Goal: Task Accomplishment & Management: Manage account settings

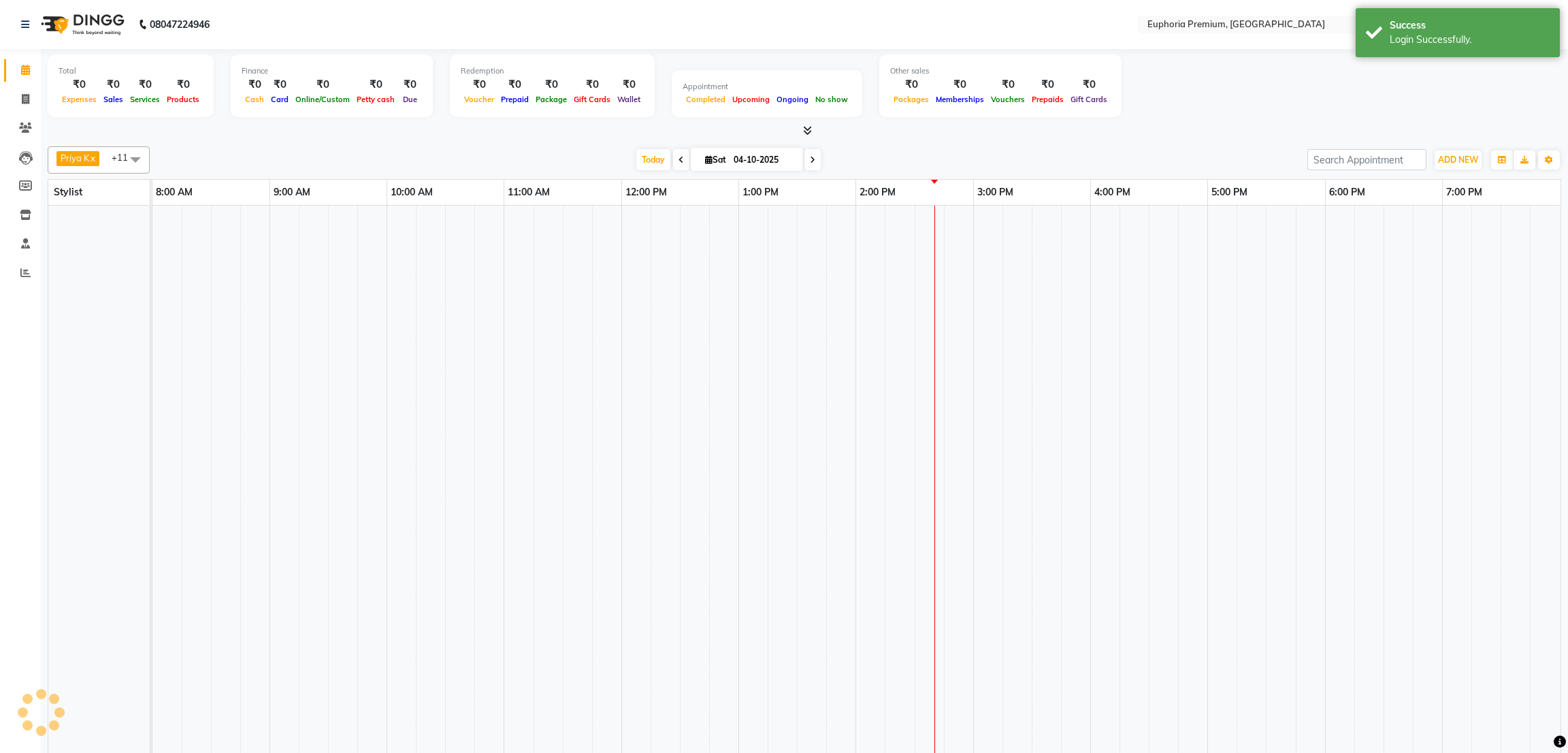
select select "en"
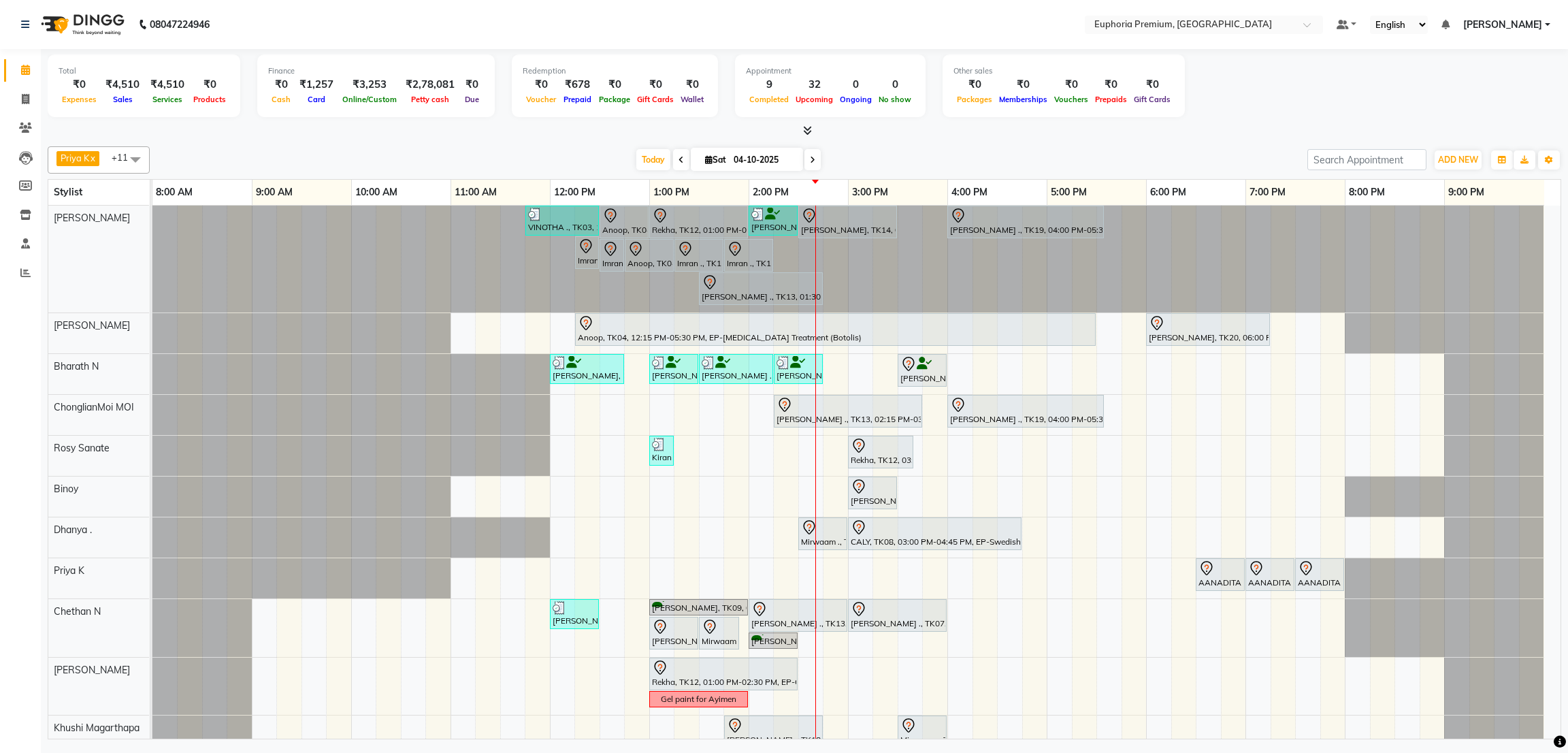
click at [1223, 115] on div "Total ₹0 Expenses ₹4,510 Sales ₹4,510 Services ₹0 Products Finance ₹0 Cash ₹1,2…" at bounding box center [805, 88] width 1513 height 67
click at [1512, 17] on span "[PERSON_NAME]" at bounding box center [1502, 24] width 79 height 14
click at [1481, 99] on link "Sign out" at bounding box center [1480, 94] width 124 height 21
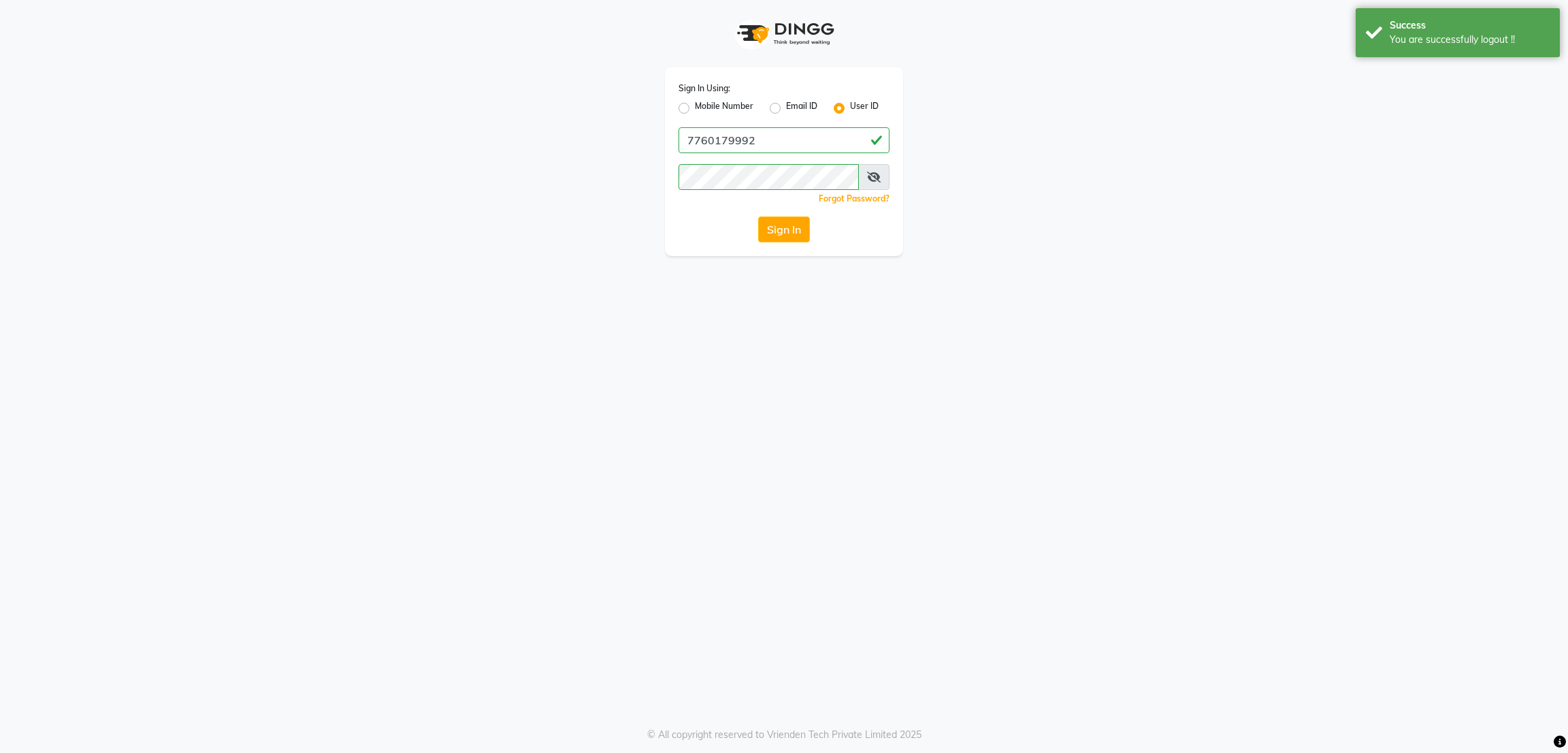
click at [729, 100] on label "Mobile Number" at bounding box center [723, 108] width 58 height 16
click at [703, 100] on input "Mobile Number" at bounding box center [698, 104] width 9 height 9
radio input "true"
radio input "false"
click at [768, 143] on input "Username" at bounding box center [806, 140] width 166 height 26
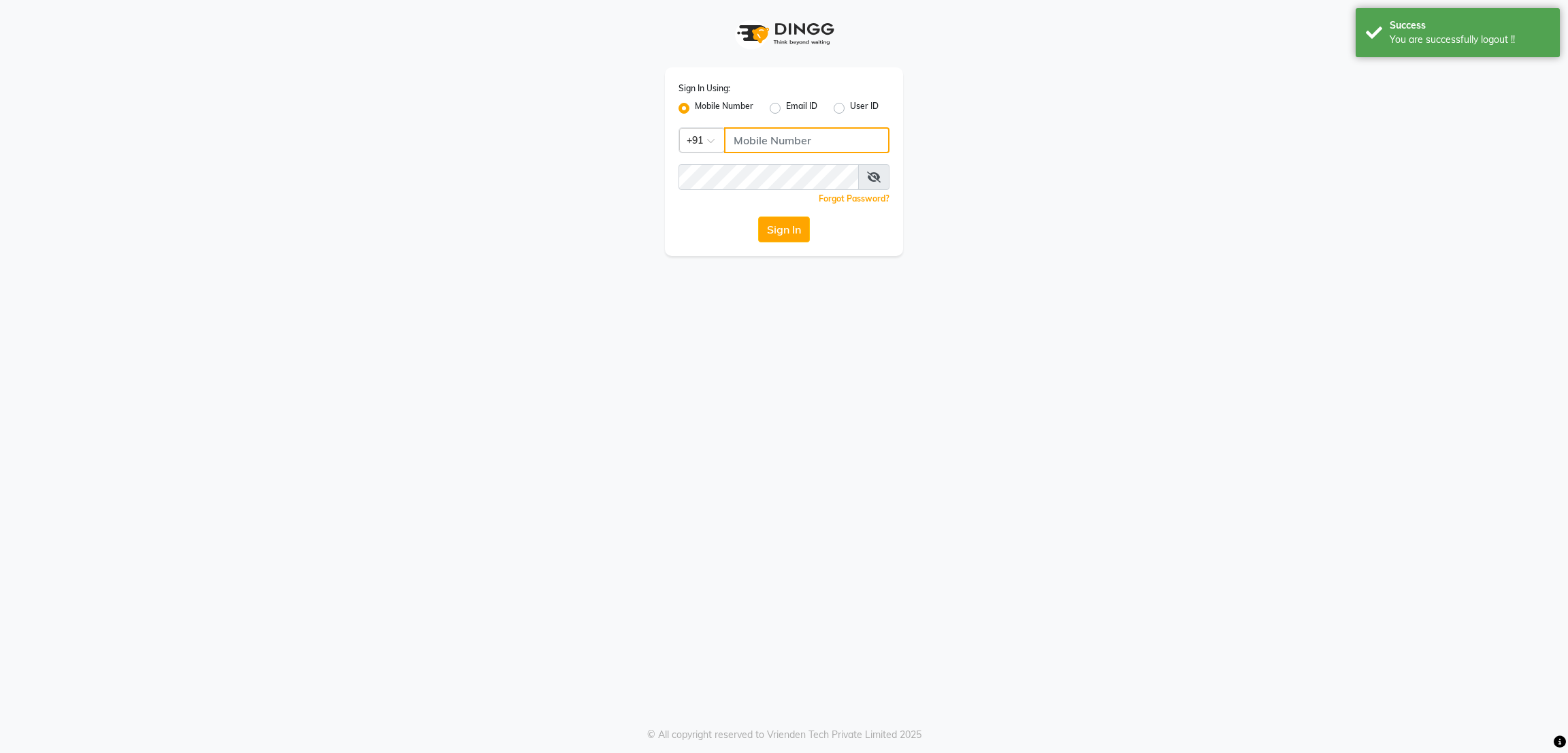
type input "8884568139"
click at [769, 221] on button "Sign In" at bounding box center [784, 229] width 52 height 26
